Goal: Information Seeking & Learning: Learn about a topic

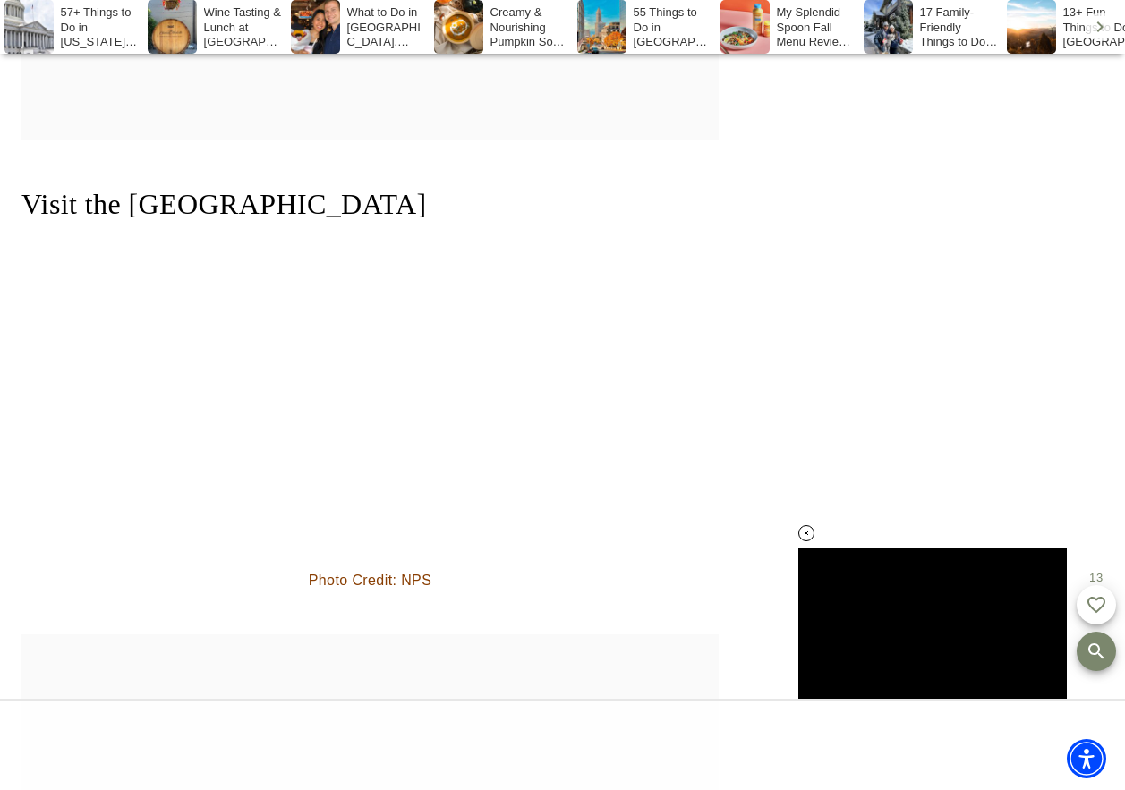
scroll to position [4544, 0]
drag, startPoint x: 232, startPoint y: 390, endPoint x: 50, endPoint y: 406, distance: 182.4
drag, startPoint x: 50, startPoint y: 406, endPoint x: 236, endPoint y: 397, distance: 186.4
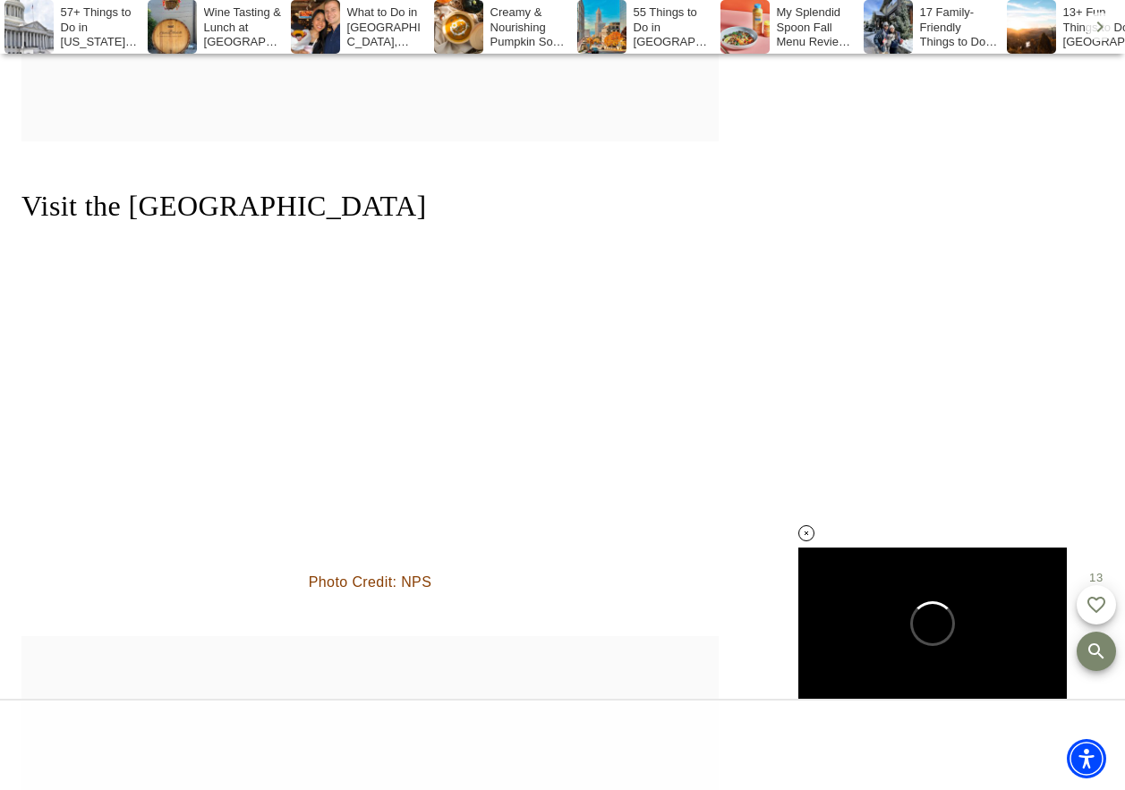
scroll to position [0, 0]
drag, startPoint x: 236, startPoint y: 397, endPoint x: 40, endPoint y: 401, distance: 196.1
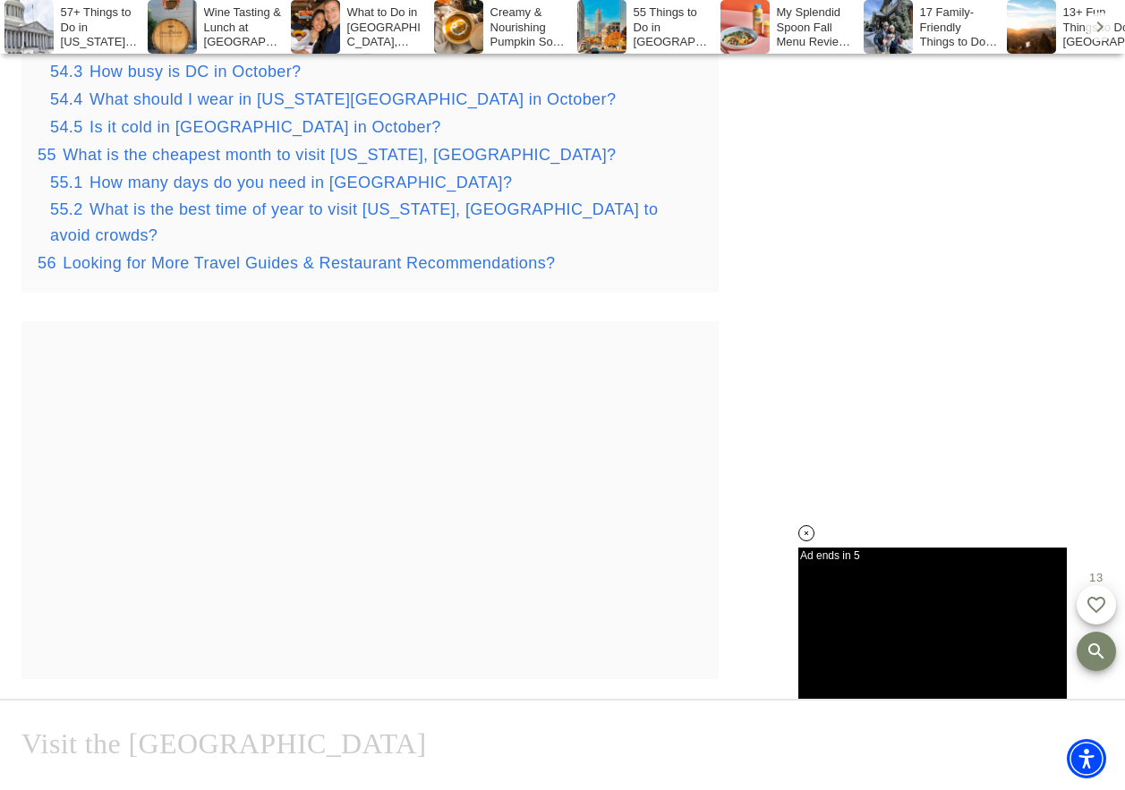
scroll to position [4186, 0]
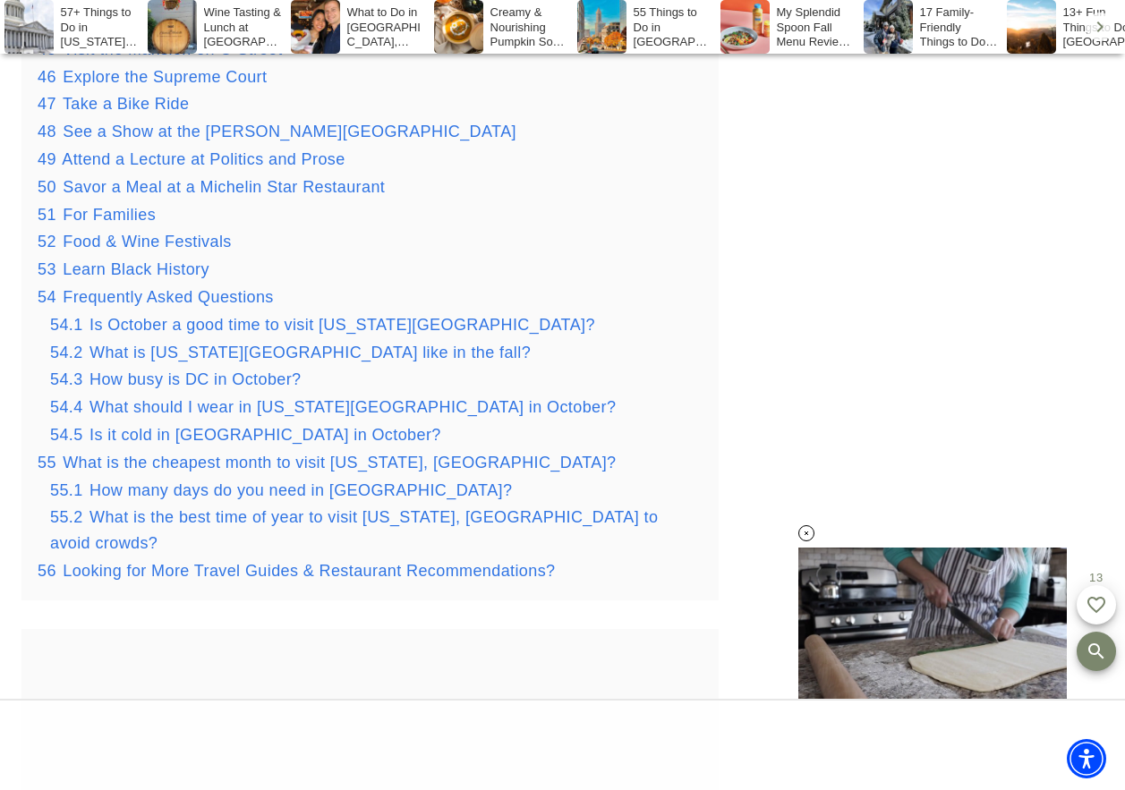
scroll to position [3738, 0]
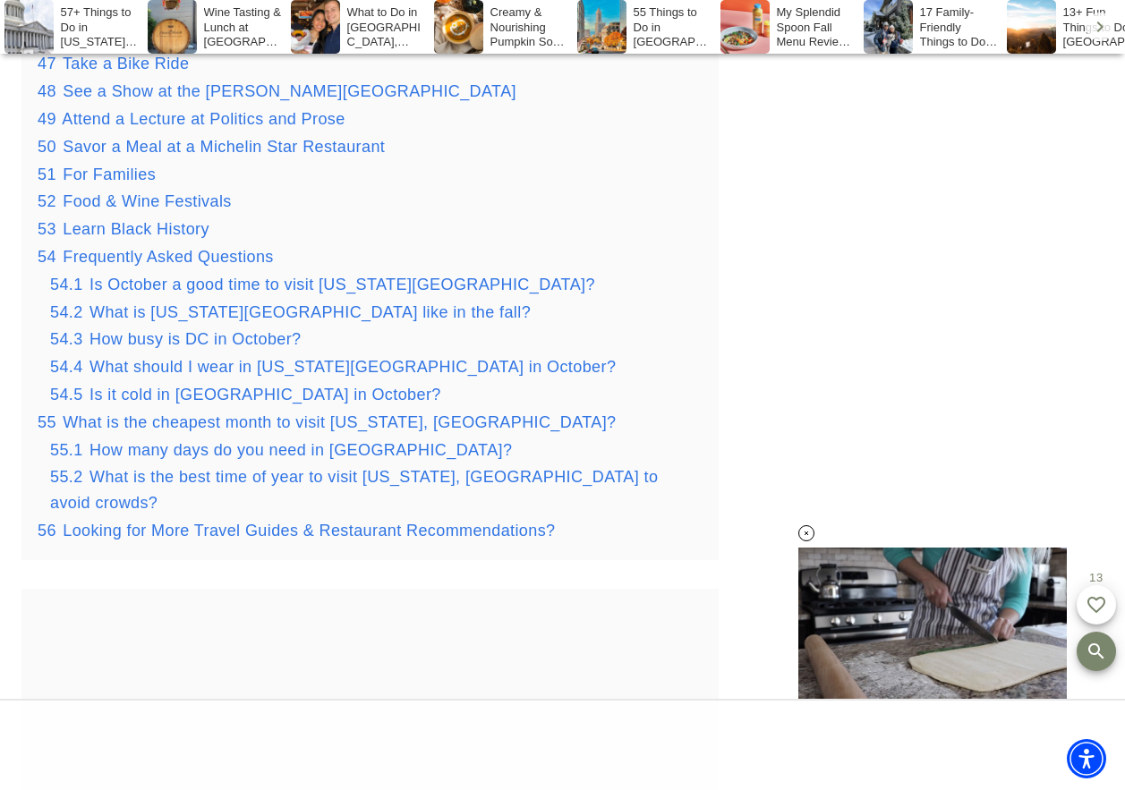
drag, startPoint x: 346, startPoint y: 453, endPoint x: 301, endPoint y: 460, distance: 45.3
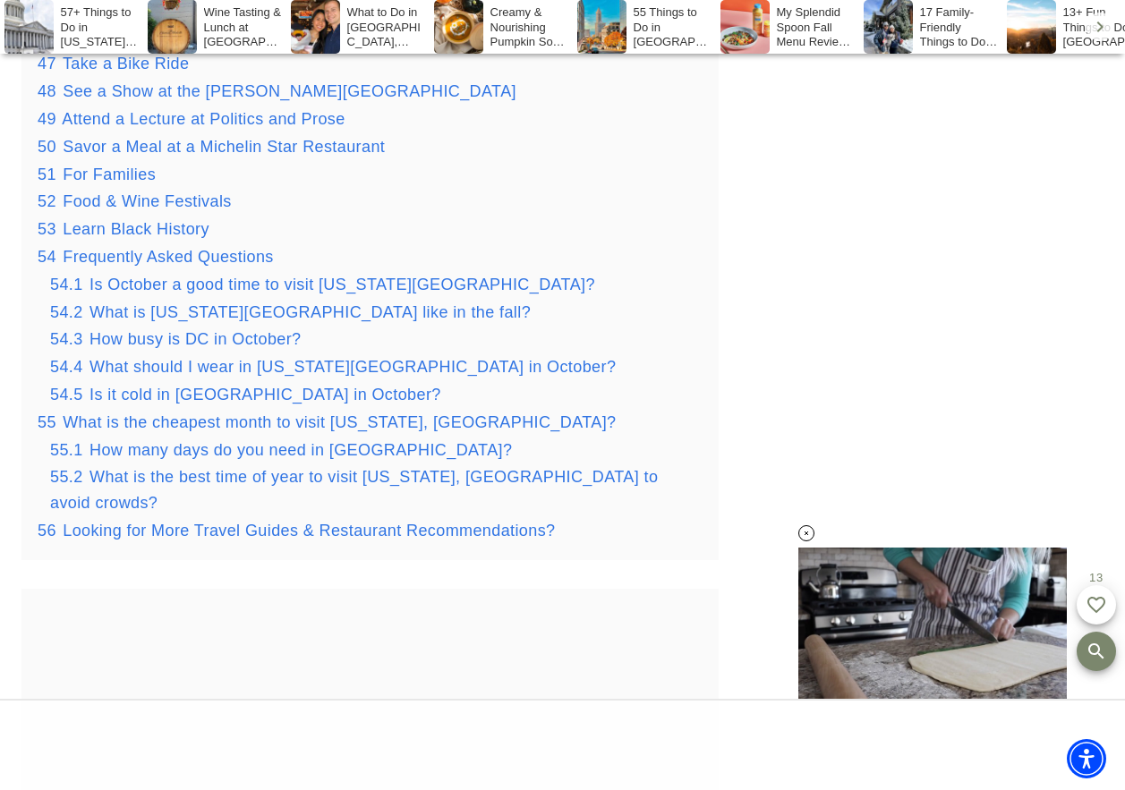
drag, startPoint x: 279, startPoint y: 460, endPoint x: 344, endPoint y: 456, distance: 64.6
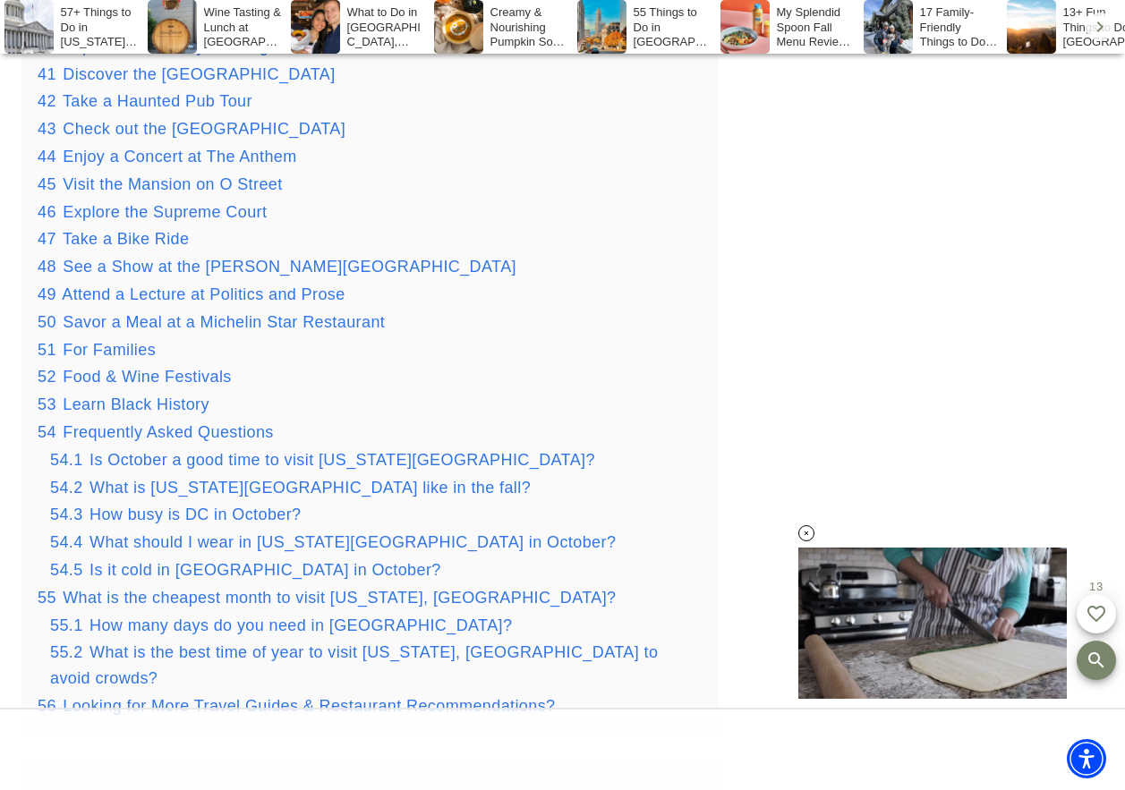
scroll to position [3559, 0]
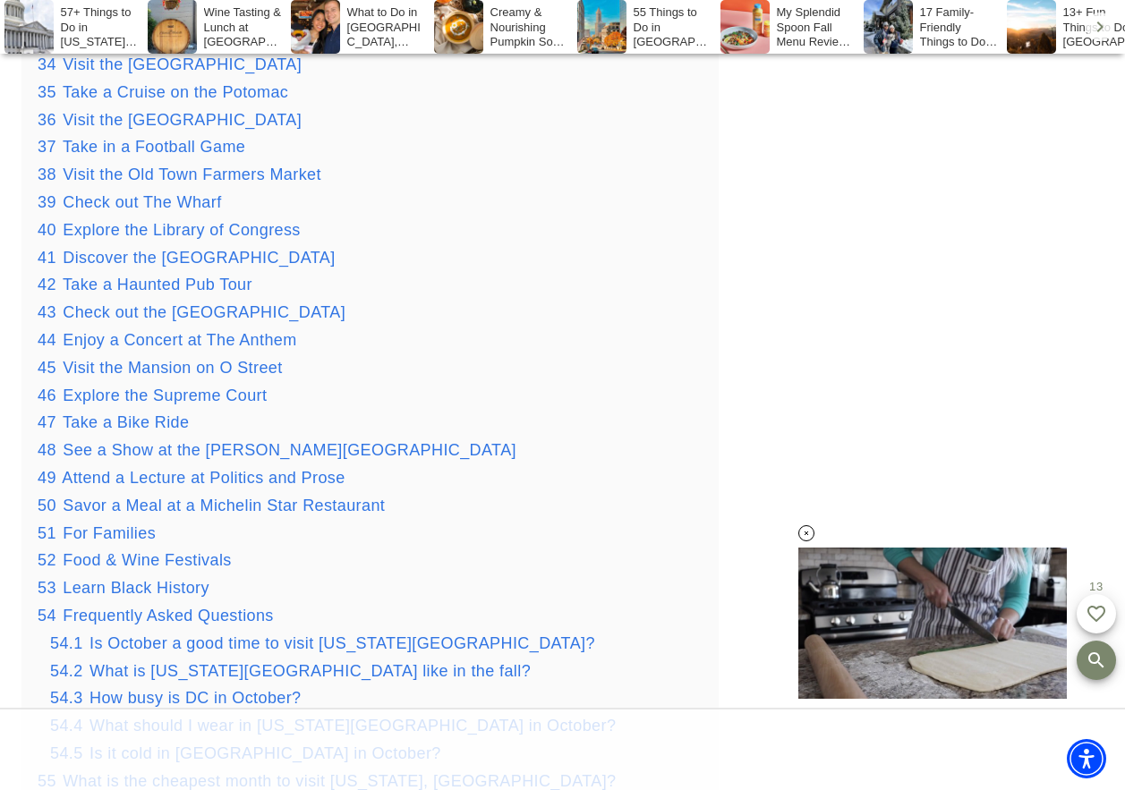
scroll to position [3380, 0]
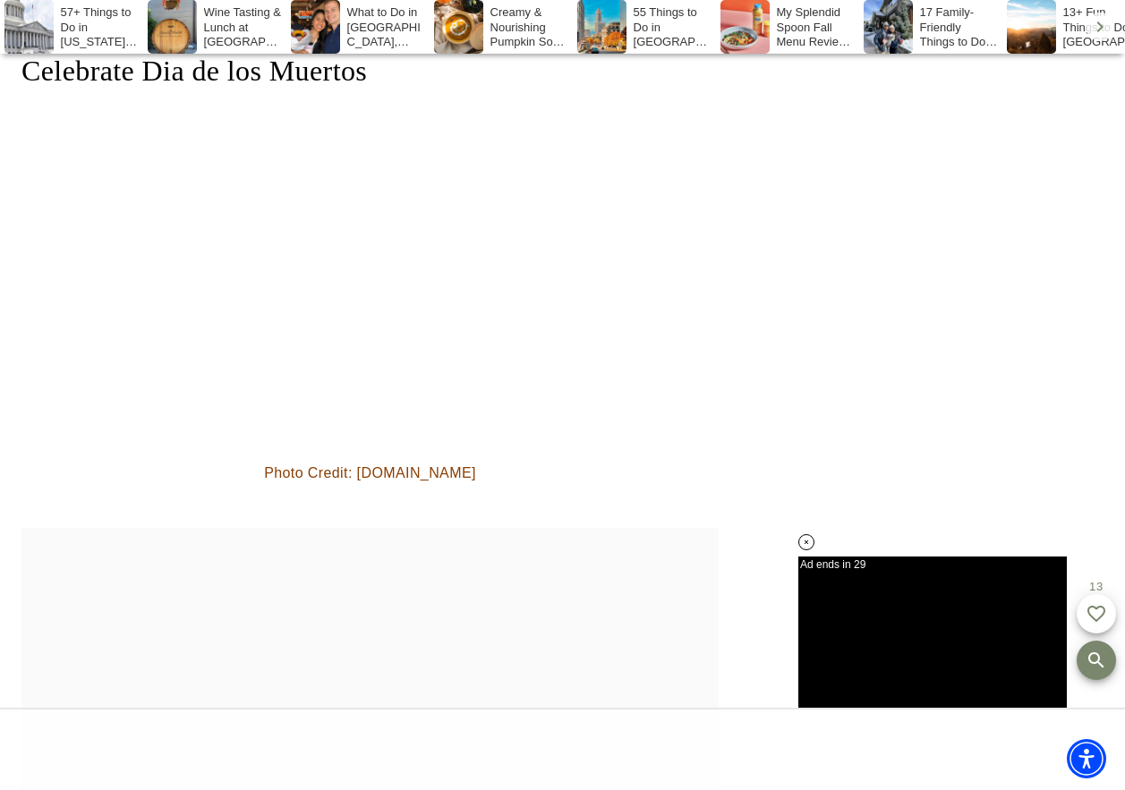
scroll to position [23326, 0]
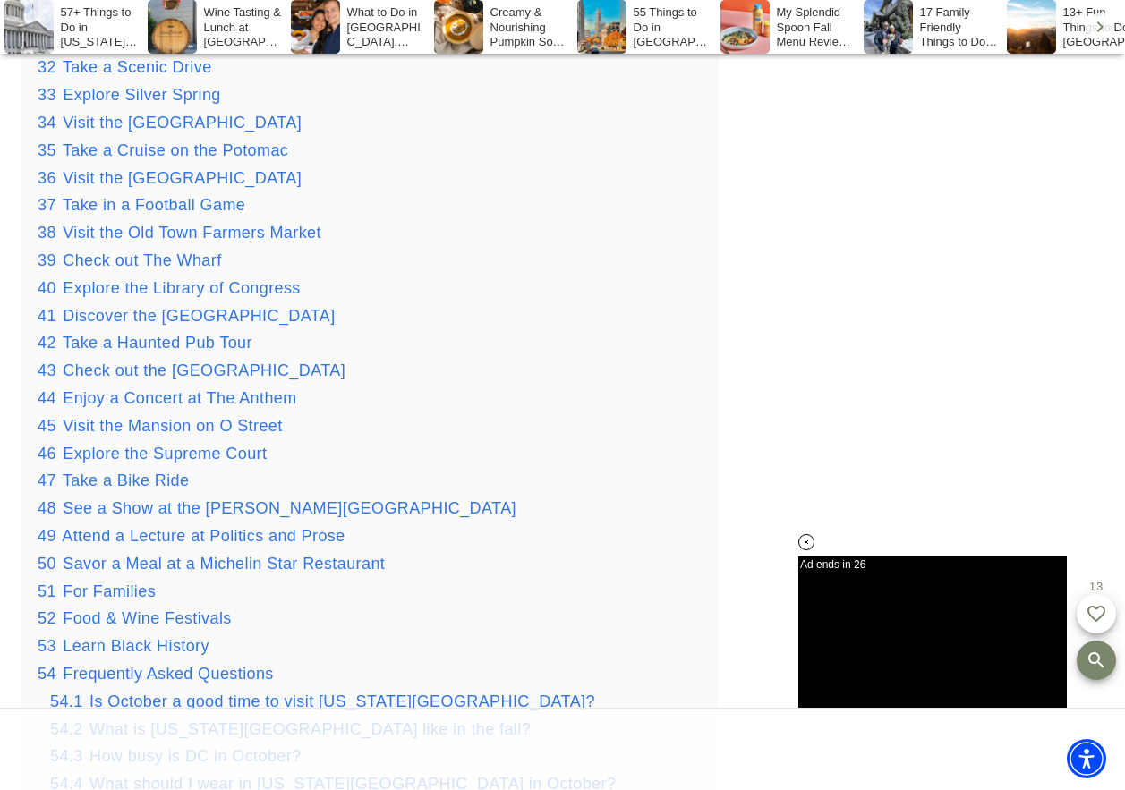
scroll to position [3291, 0]
